Goal: Use online tool/utility: Utilize a website feature to perform a specific function

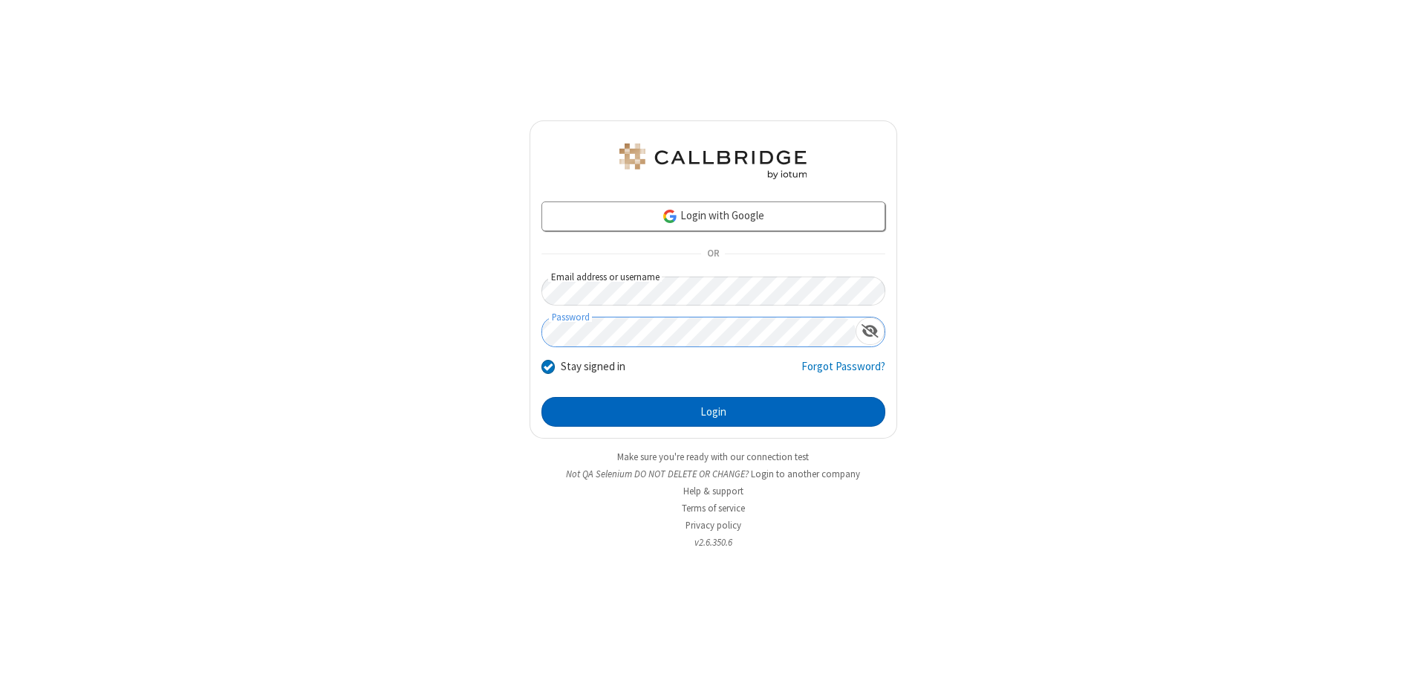
click at [713, 412] on button "Login" at bounding box center [714, 412] width 344 height 30
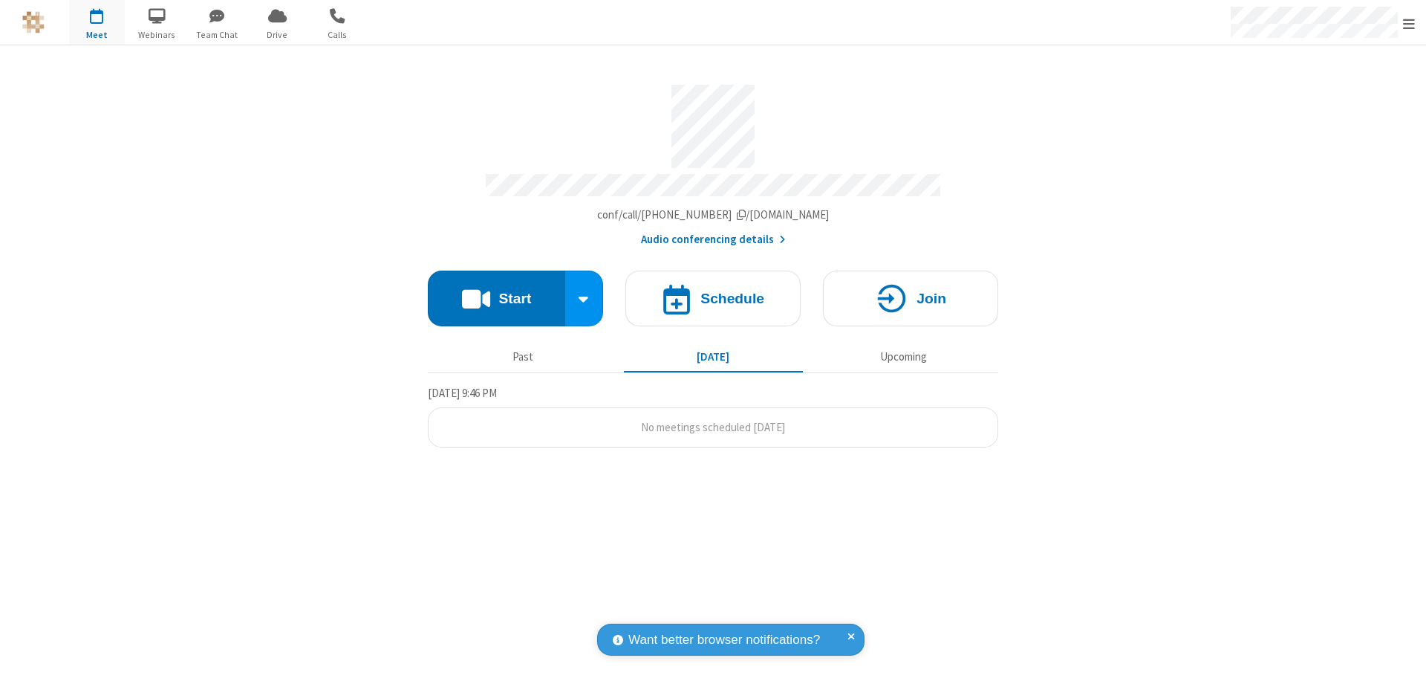
click at [496, 291] on button "Start" at bounding box center [496, 298] width 137 height 56
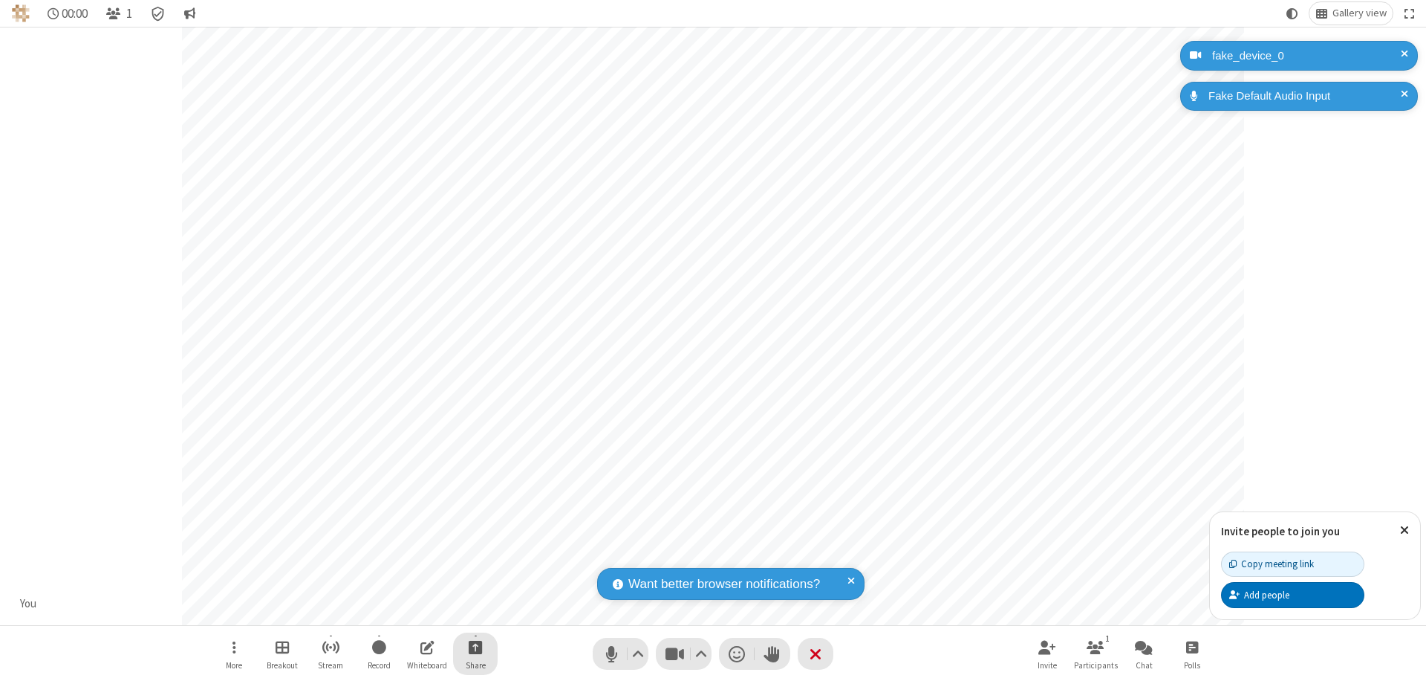
click at [475, 646] on span "Start sharing" at bounding box center [476, 646] width 14 height 19
click at [475, 556] on span "Share additional camera" at bounding box center [484, 559] width 110 height 13
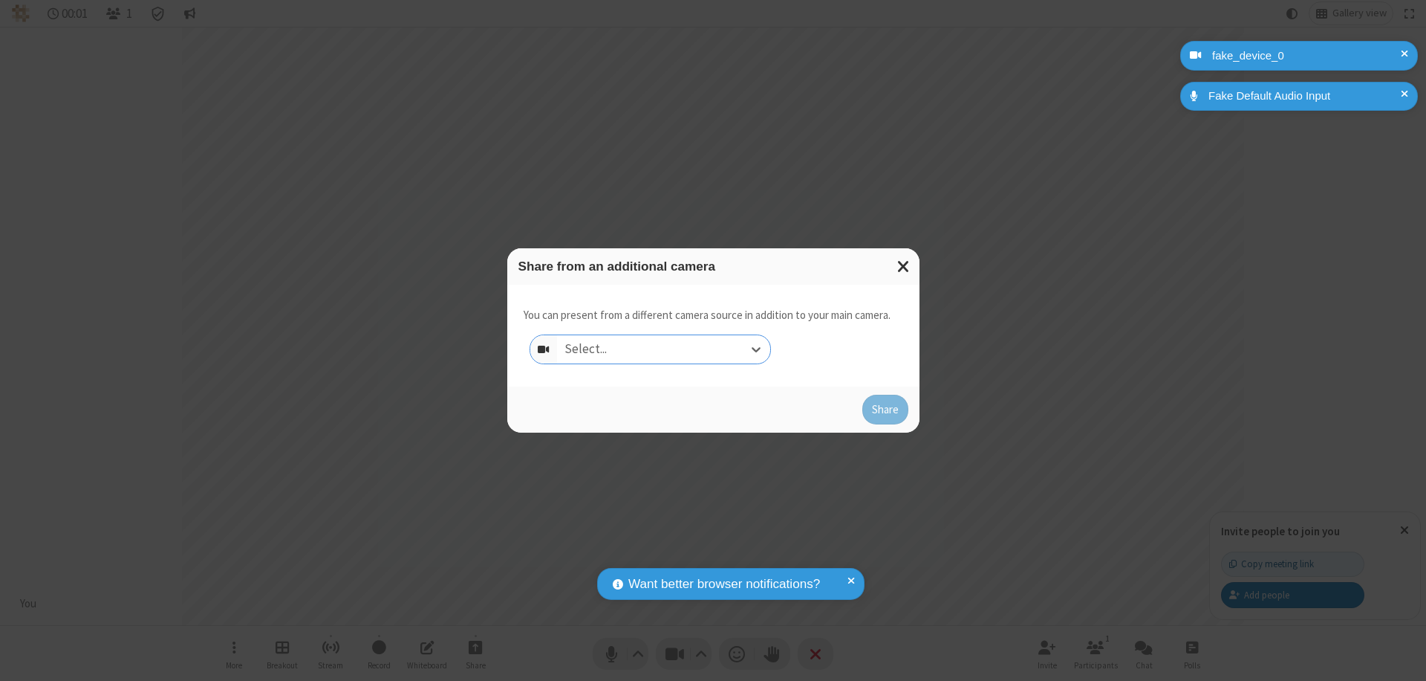
click at [663, 349] on div "Select..." at bounding box center [663, 349] width 213 height 28
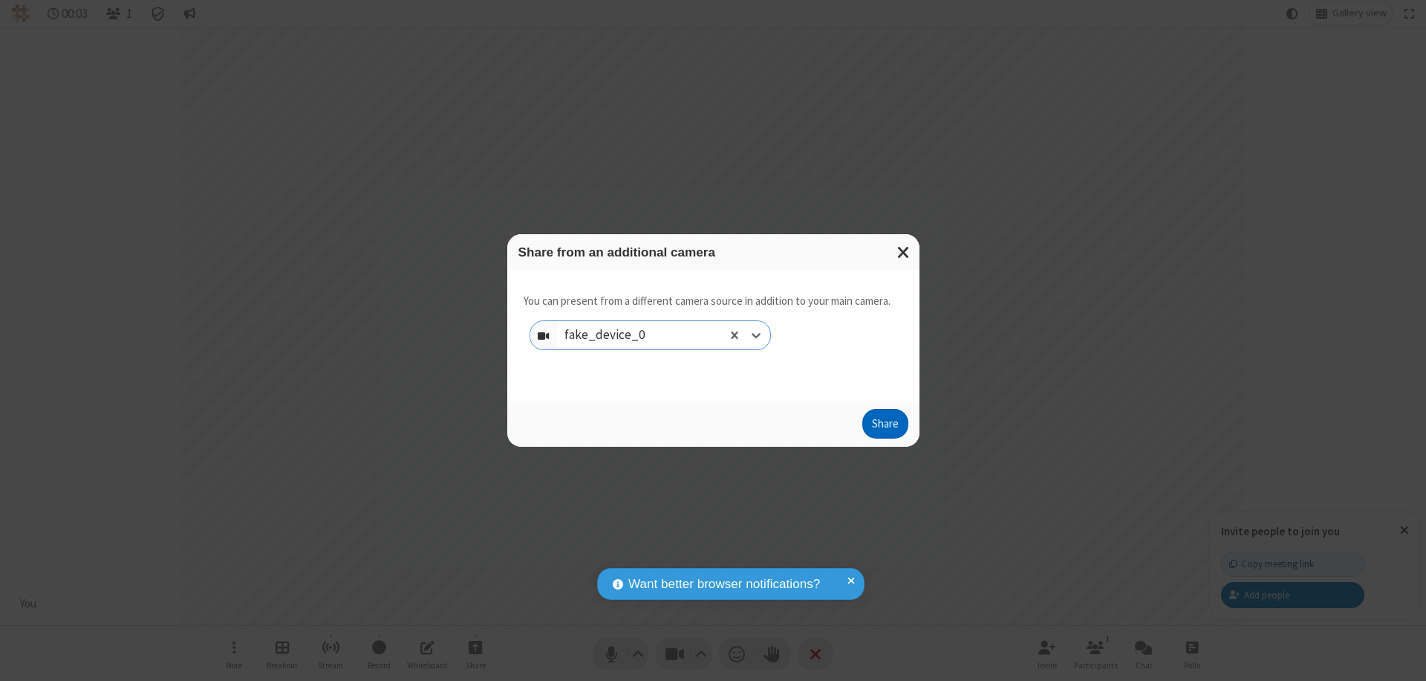
click at [885, 426] on button "Share" at bounding box center [886, 424] width 46 height 30
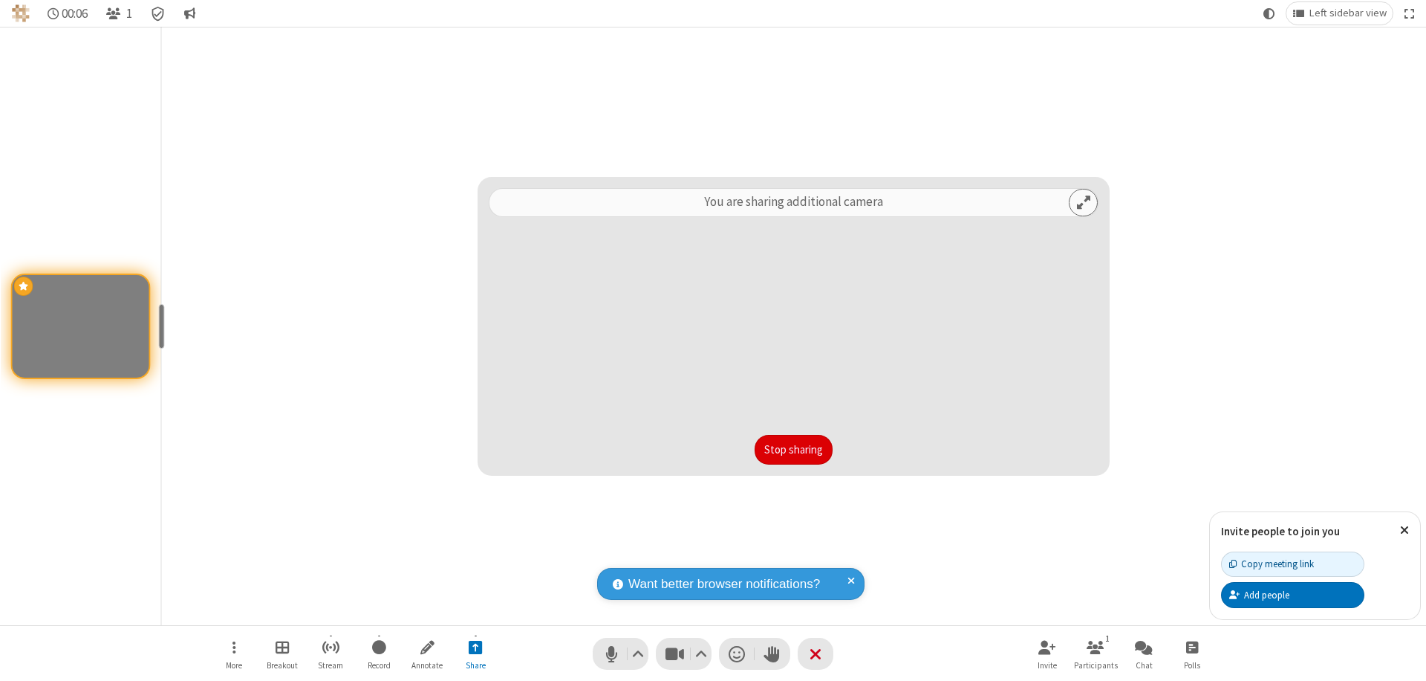
click at [793, 449] on button "Stop sharing" at bounding box center [794, 450] width 78 height 30
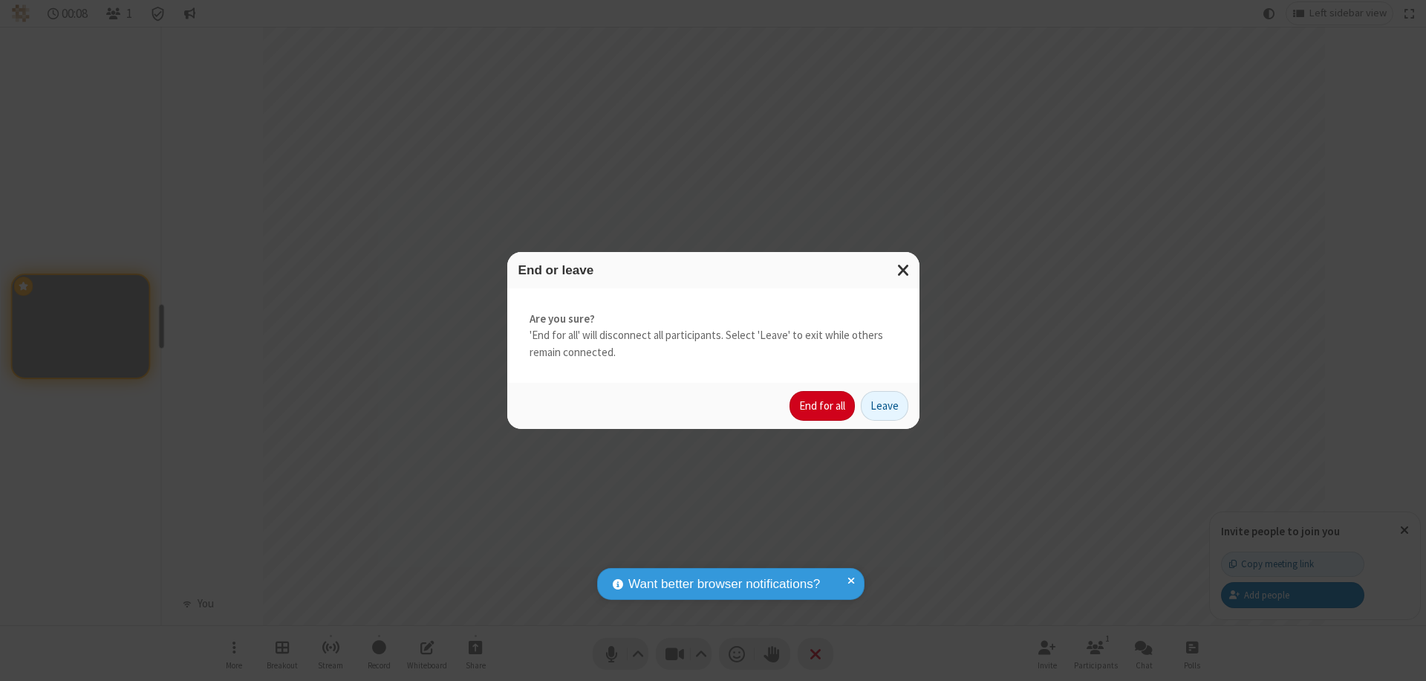
click at [823, 406] on button "End for all" at bounding box center [822, 406] width 65 height 30
